Goal: Check status: Check status

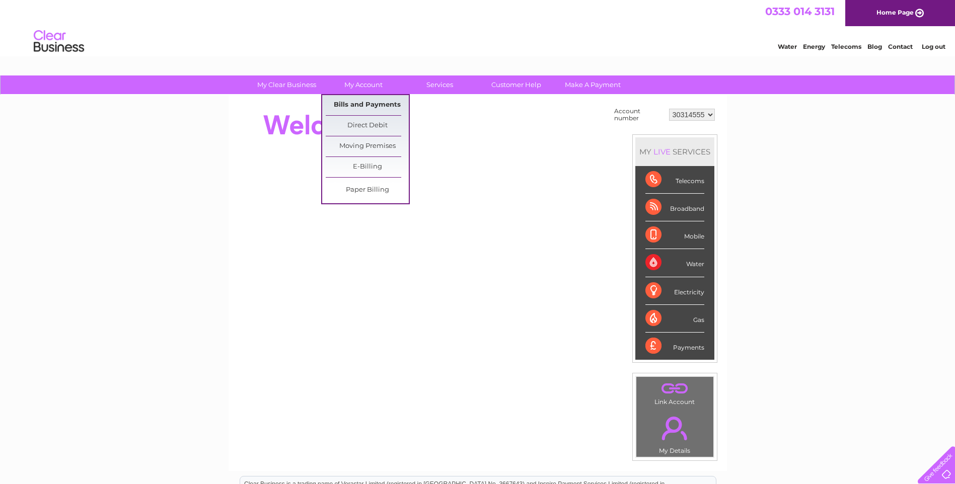
click at [362, 101] on link "Bills and Payments" at bounding box center [367, 105] width 83 height 20
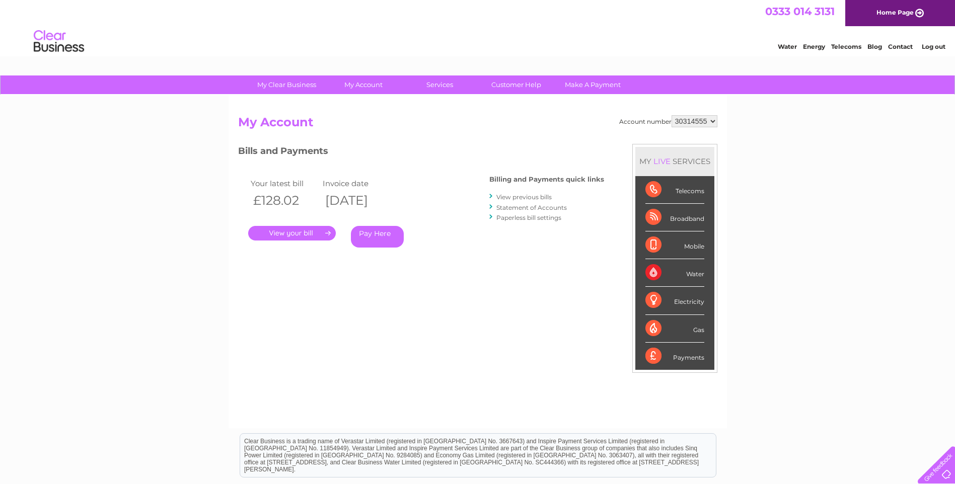
click at [312, 234] on link "." at bounding box center [292, 233] width 88 height 15
